Goal: Task Accomplishment & Management: Manage account settings

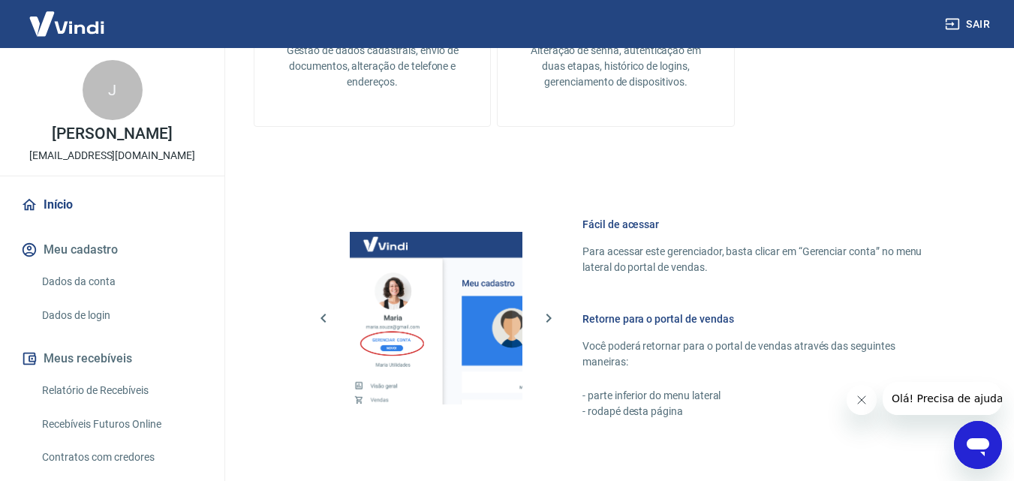
scroll to position [751, 0]
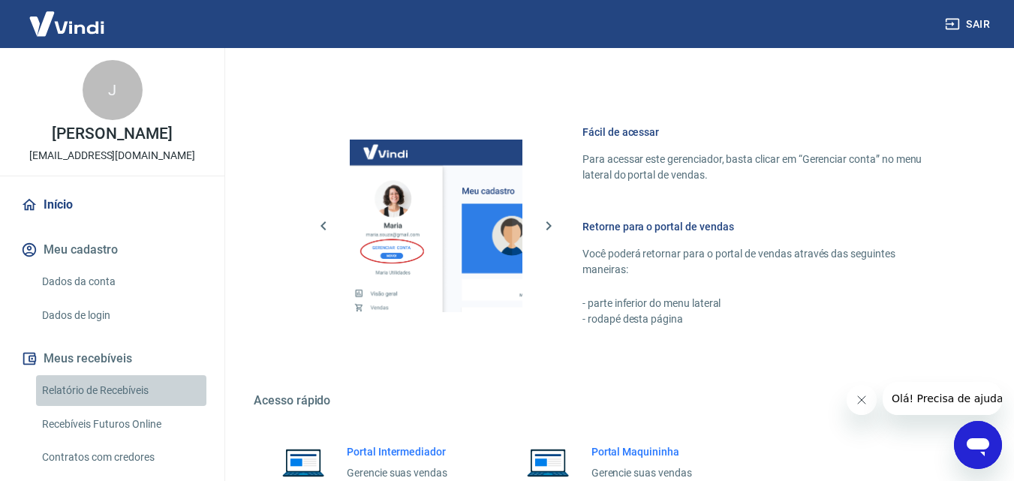
click at [142, 380] on link "Relatório de Recebíveis" at bounding box center [121, 390] width 170 height 31
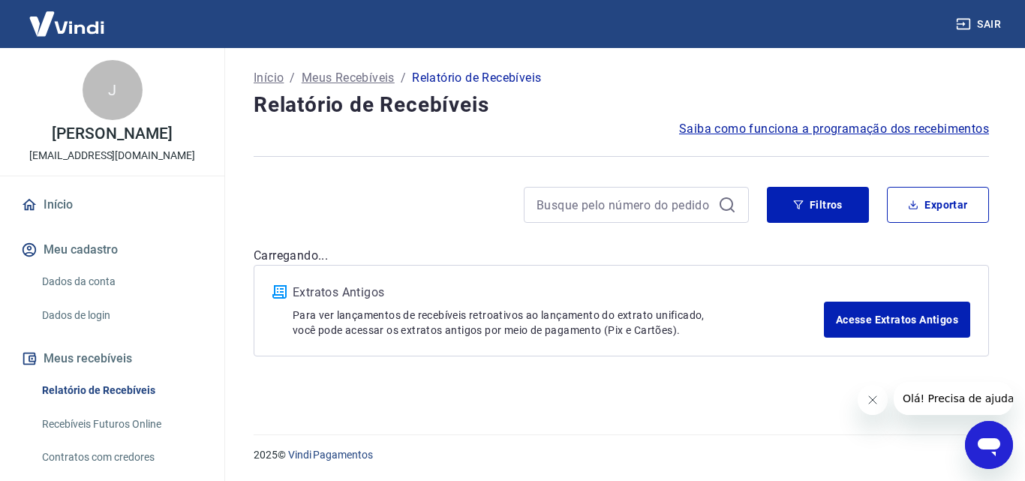
click at [874, 401] on icon "Fechar mensagem da empresa" at bounding box center [872, 400] width 12 height 12
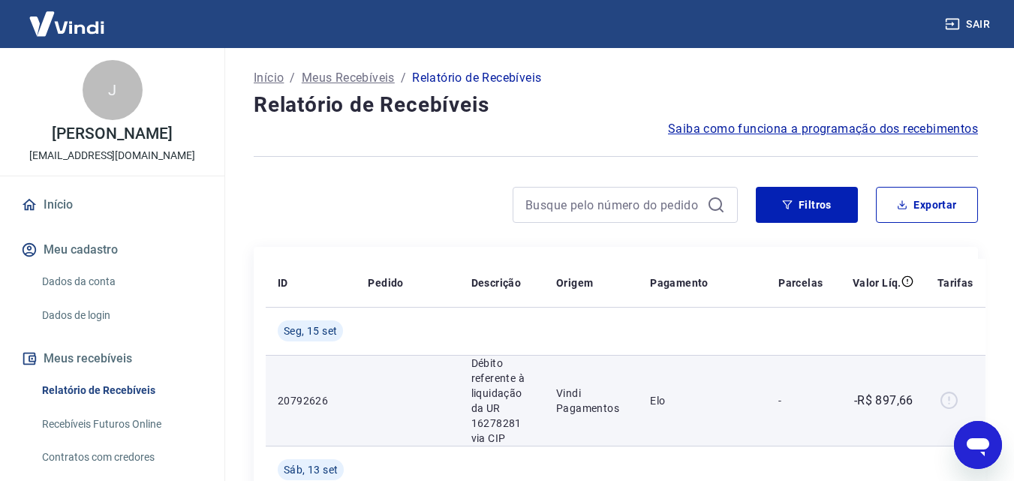
drag, startPoint x: 823, startPoint y: 403, endPoint x: 865, endPoint y: 402, distance: 42.1
click at [865, 402] on p "-R$ 897,66" at bounding box center [883, 401] width 59 height 18
drag, startPoint x: 855, startPoint y: 399, endPoint x: 923, endPoint y: 409, distance: 69.0
click at [923, 409] on tr "20792626 Débito referente à liquidação da UR 16278281 via CIP Vindi Pagamentos …" at bounding box center [626, 400] width 720 height 91
click at [884, 387] on td "-R$ 897,66" at bounding box center [880, 400] width 90 height 91
